Goal: Navigation & Orientation: Find specific page/section

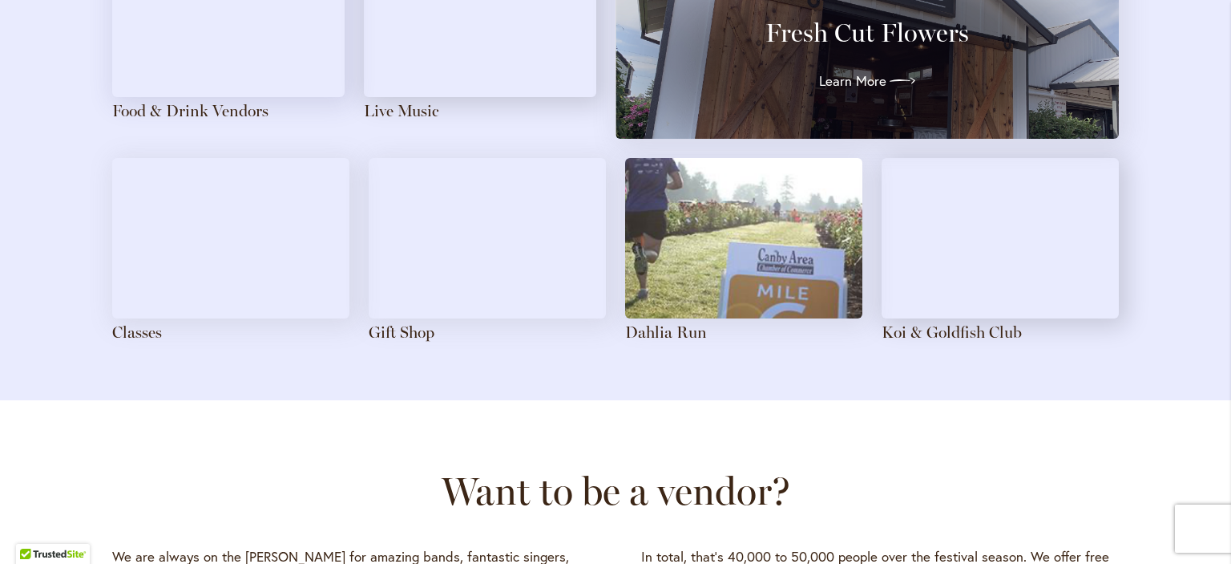
scroll to position [1635, 0]
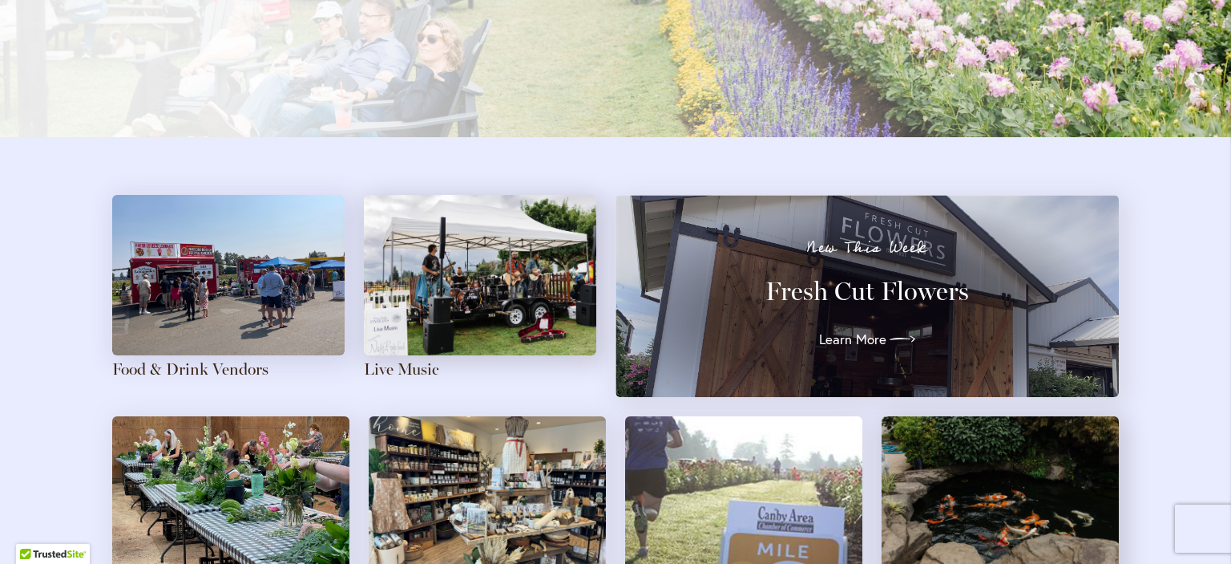
click at [840, 325] on div "New This Week Fresh Cut Flowers Learn More" at bounding box center [868, 296] width 446 height 112
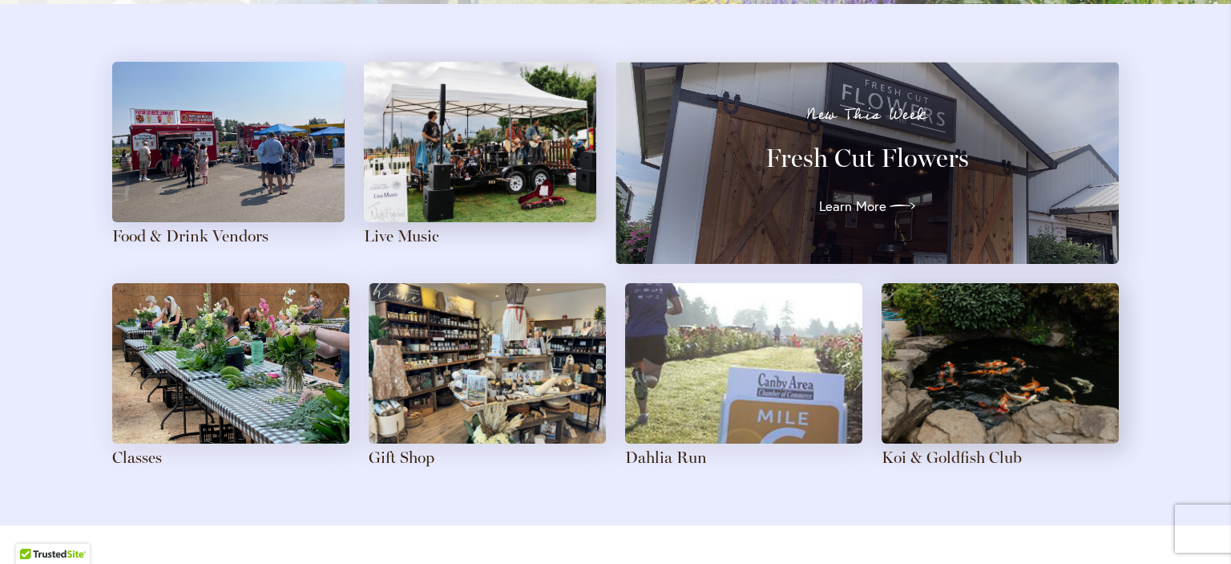
click at [1001, 374] on img at bounding box center [1000, 363] width 237 height 160
click at [959, 462] on link "Koi & Goldfish Club" at bounding box center [952, 456] width 140 height 19
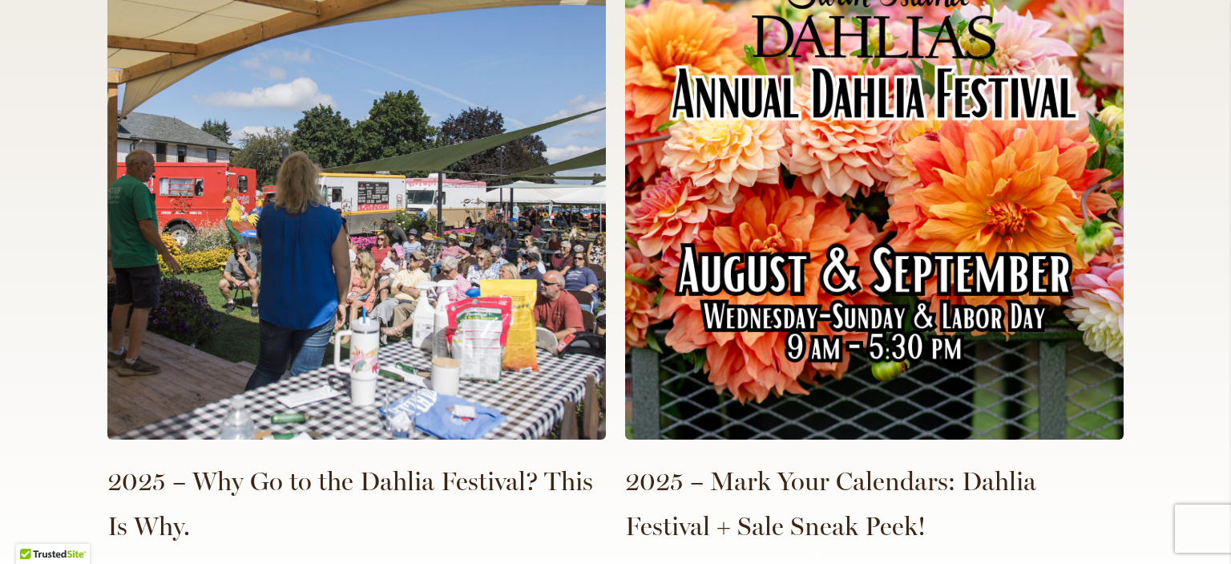
scroll to position [3773, 0]
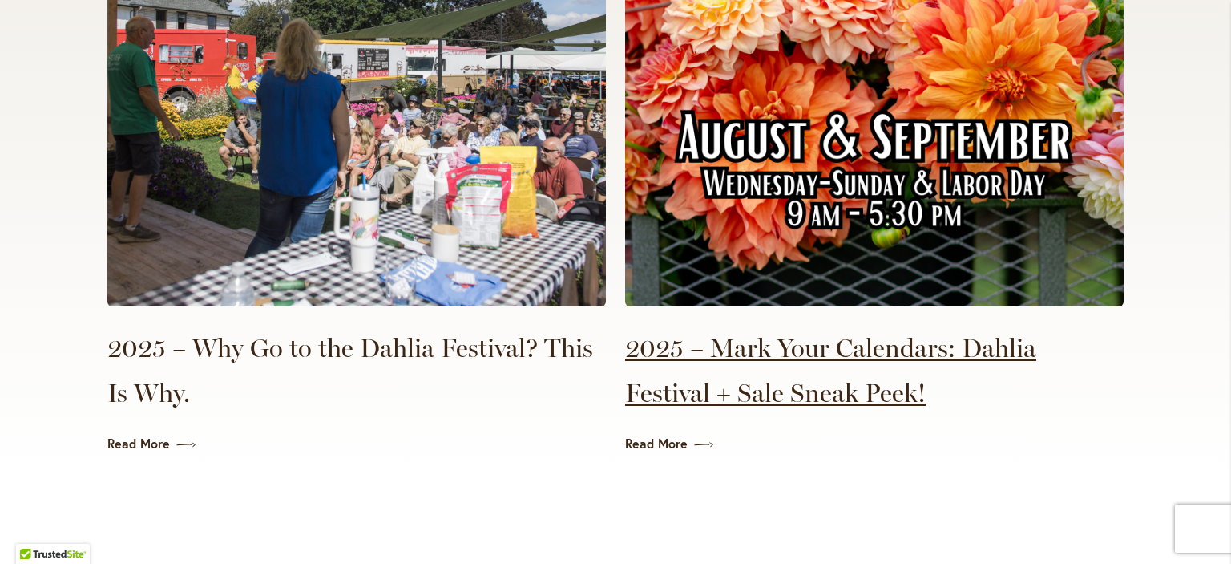
click at [786, 325] on link "2025 – Mark Your Calendars: Dahlia Festival + Sale Sneak Peek!" at bounding box center [874, 370] width 499 height 90
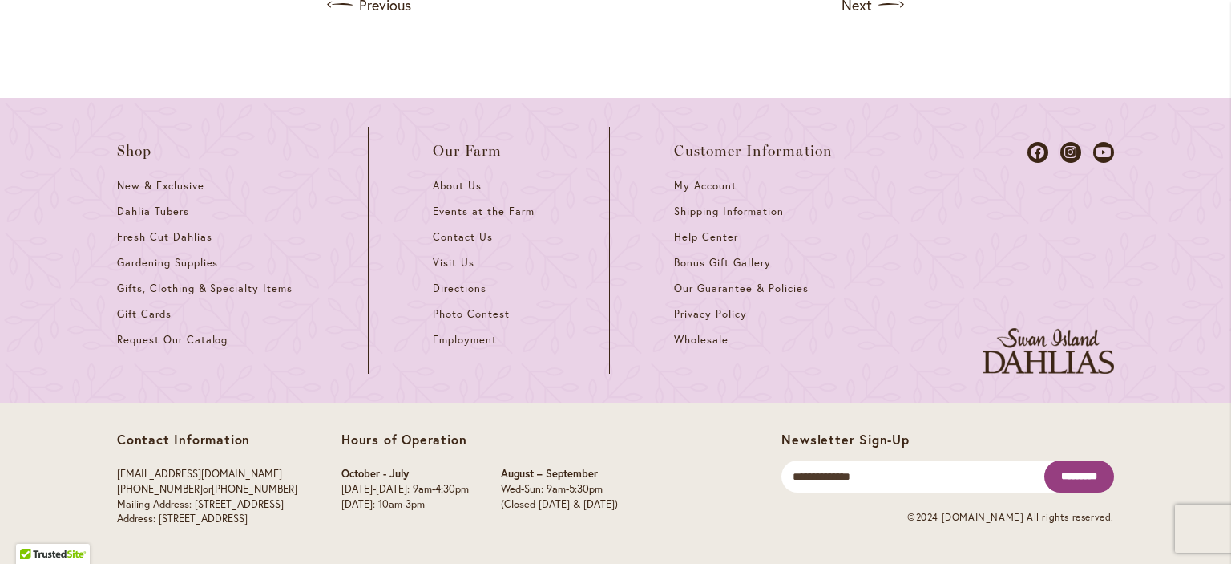
scroll to position [1870, 0]
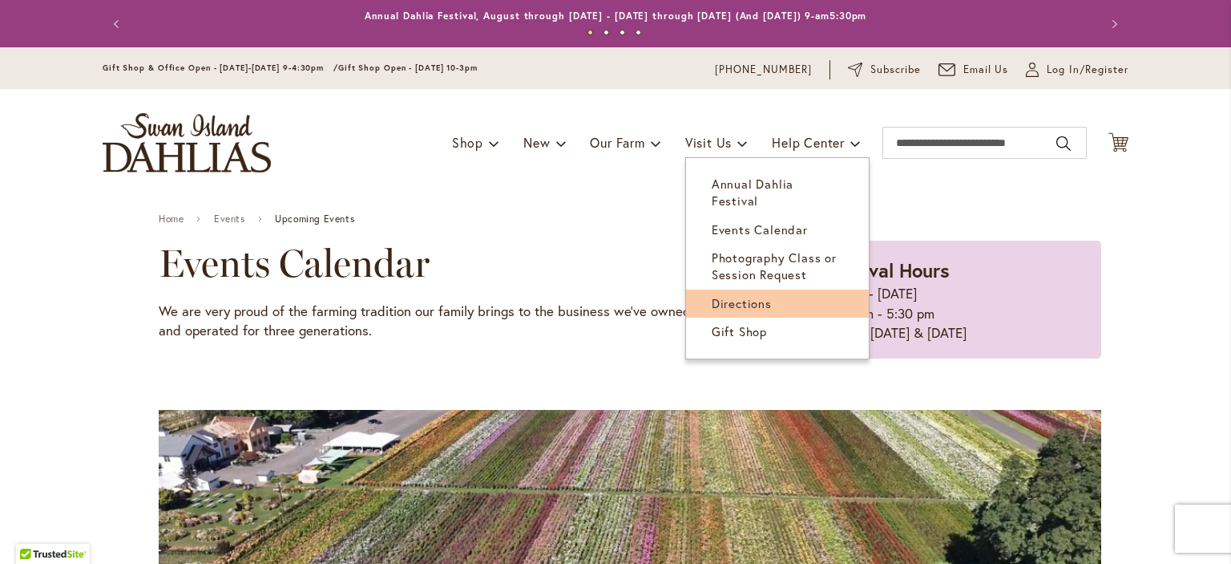
click at [722, 289] on link "Directions" at bounding box center [777, 303] width 183 height 28
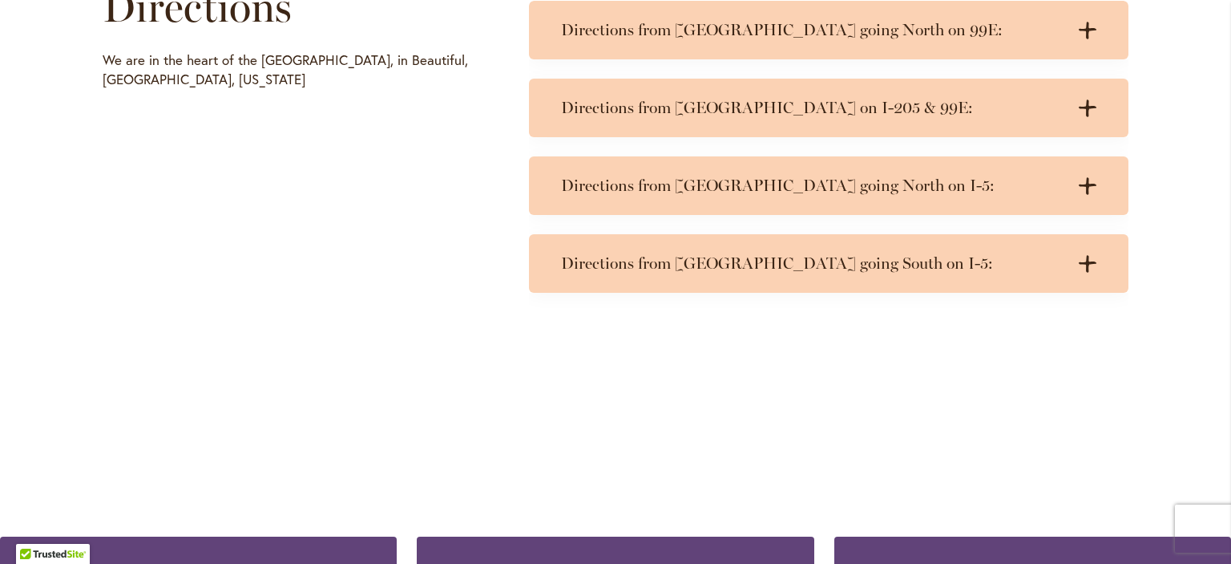
scroll to position [802, 0]
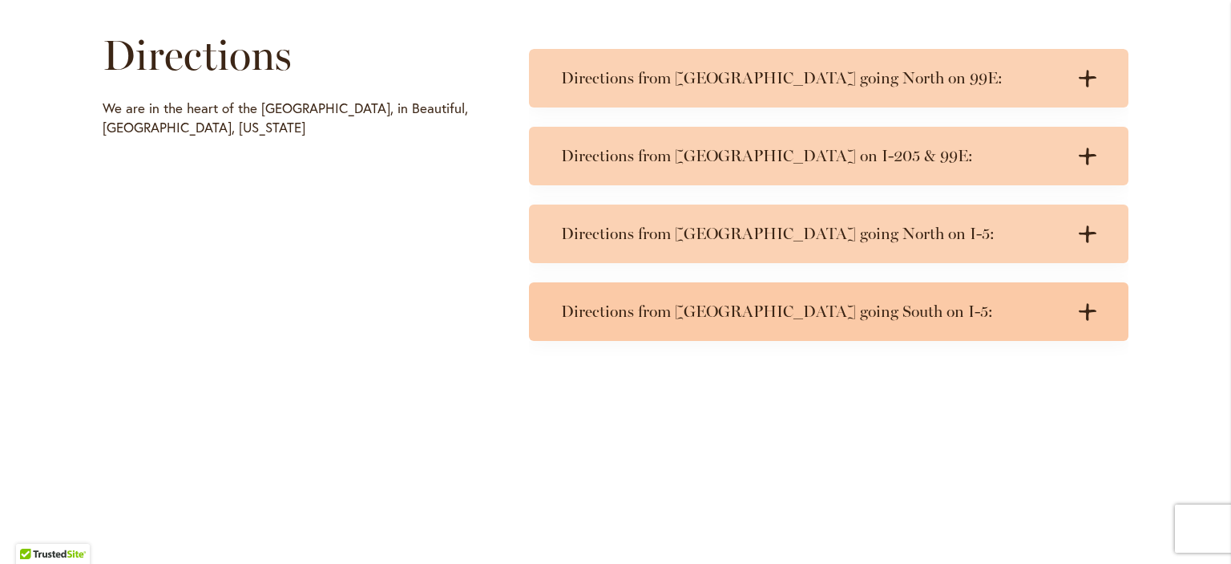
click at [648, 303] on h3 "Directions from Portland going South on I-5:" at bounding box center [812, 311] width 503 height 20
